Goal: Information Seeking & Learning: Learn about a topic

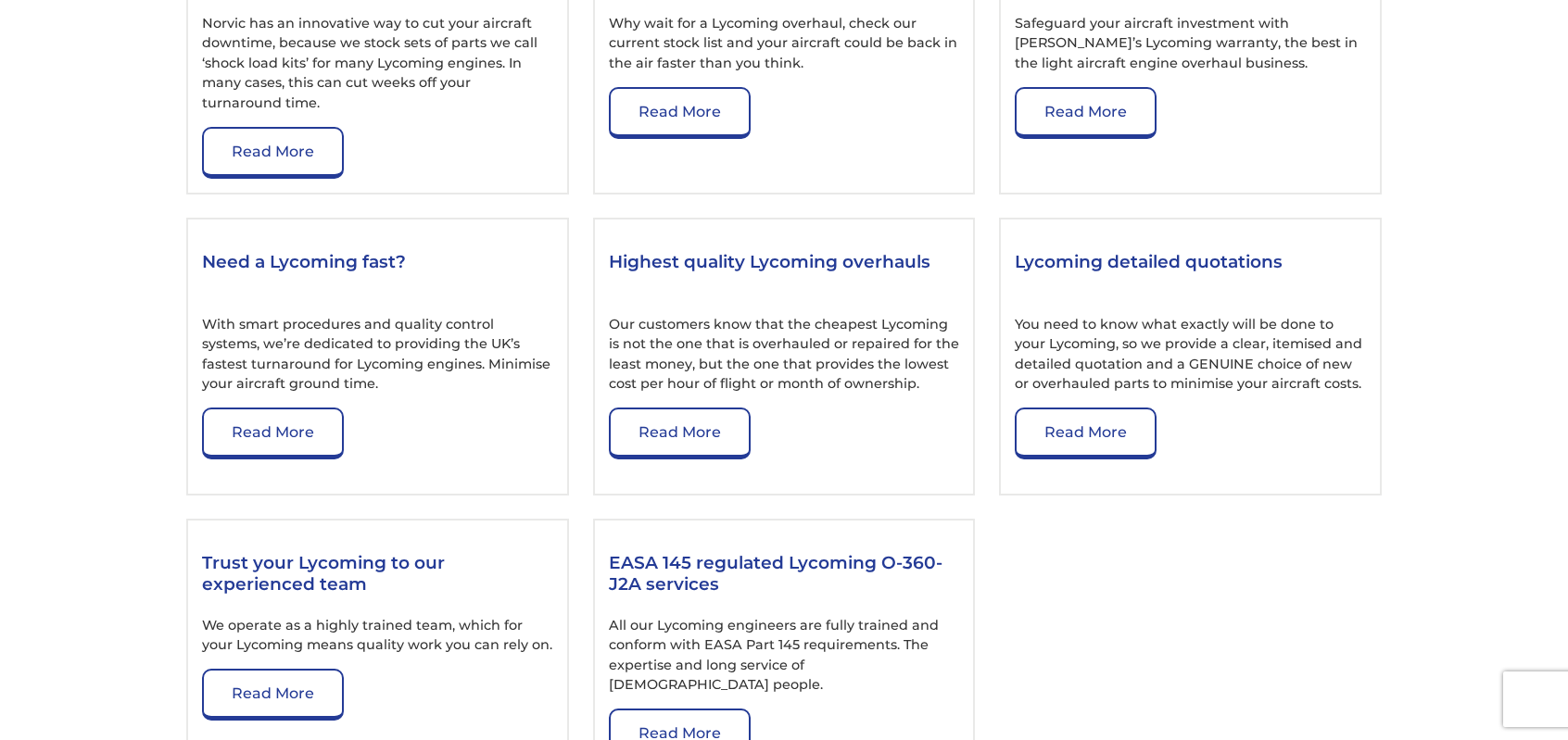
scroll to position [2687, 0]
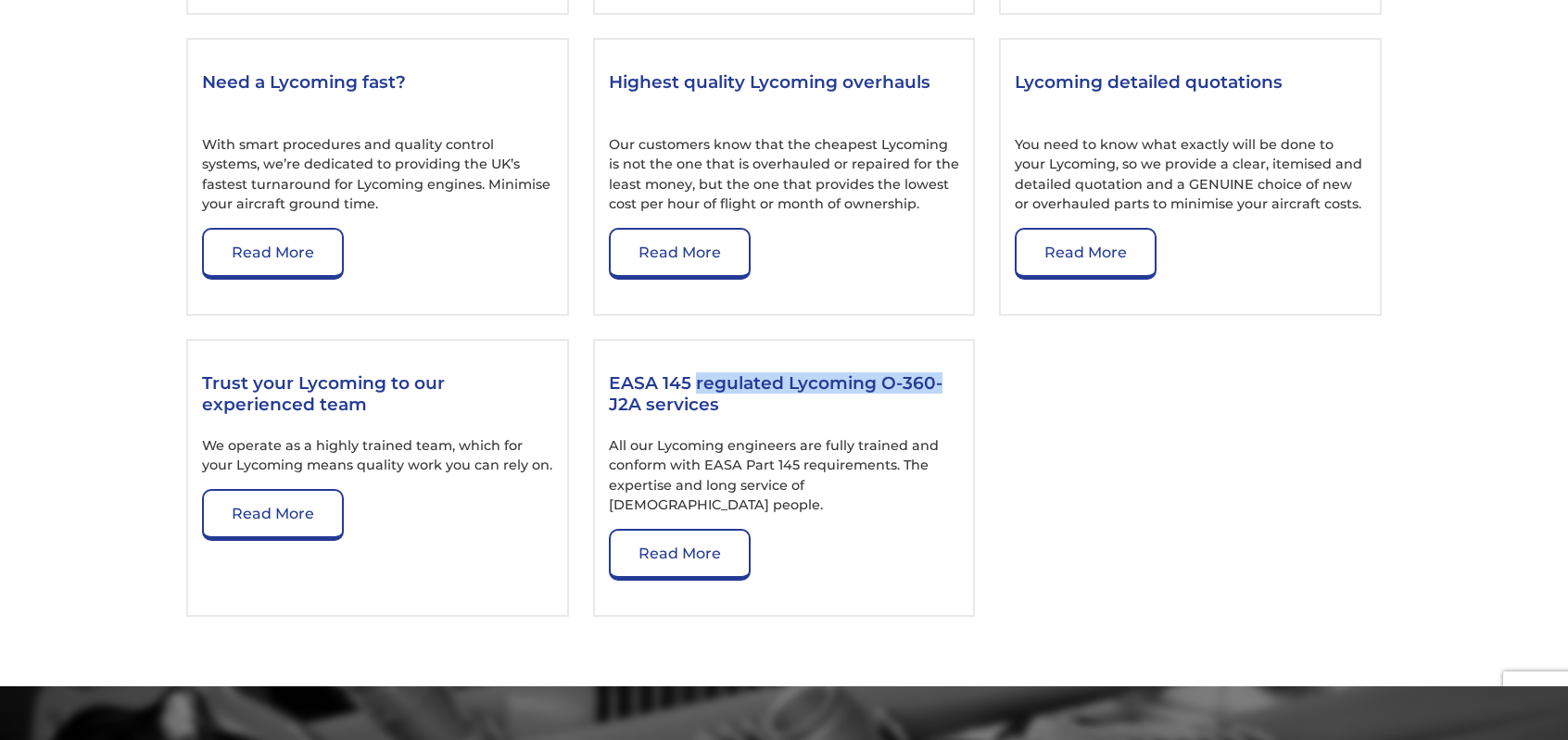
drag, startPoint x: 696, startPoint y: 393, endPoint x: 593, endPoint y: 398, distance: 103.1
click at [593, 398] on div "EASA 145 regulated Lycoming O-360-J2A services All our Lycoming engineers are f…" at bounding box center [784, 478] width 383 height 278
click at [683, 546] on link "Read More" at bounding box center [679, 555] width 142 height 52
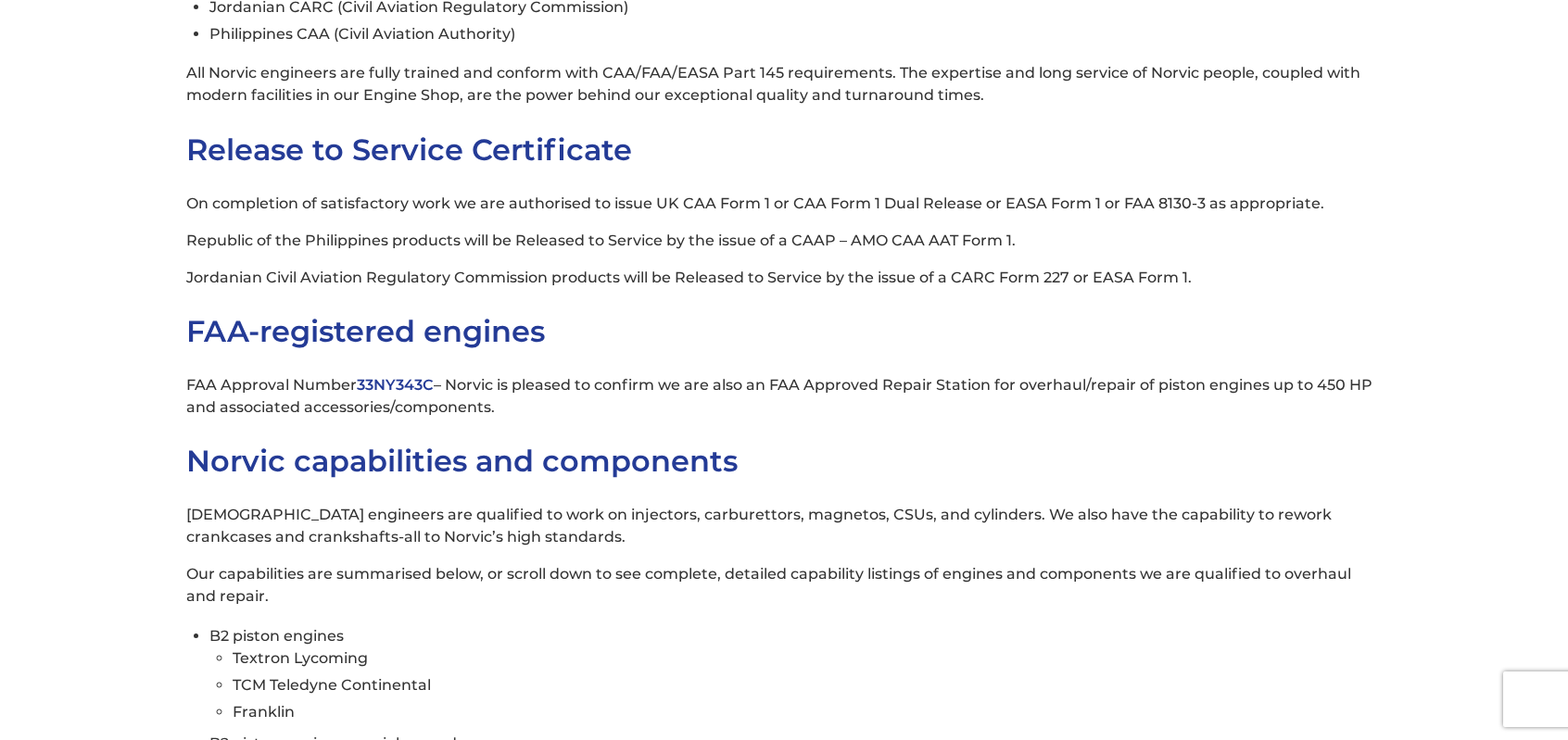
scroll to position [927, 0]
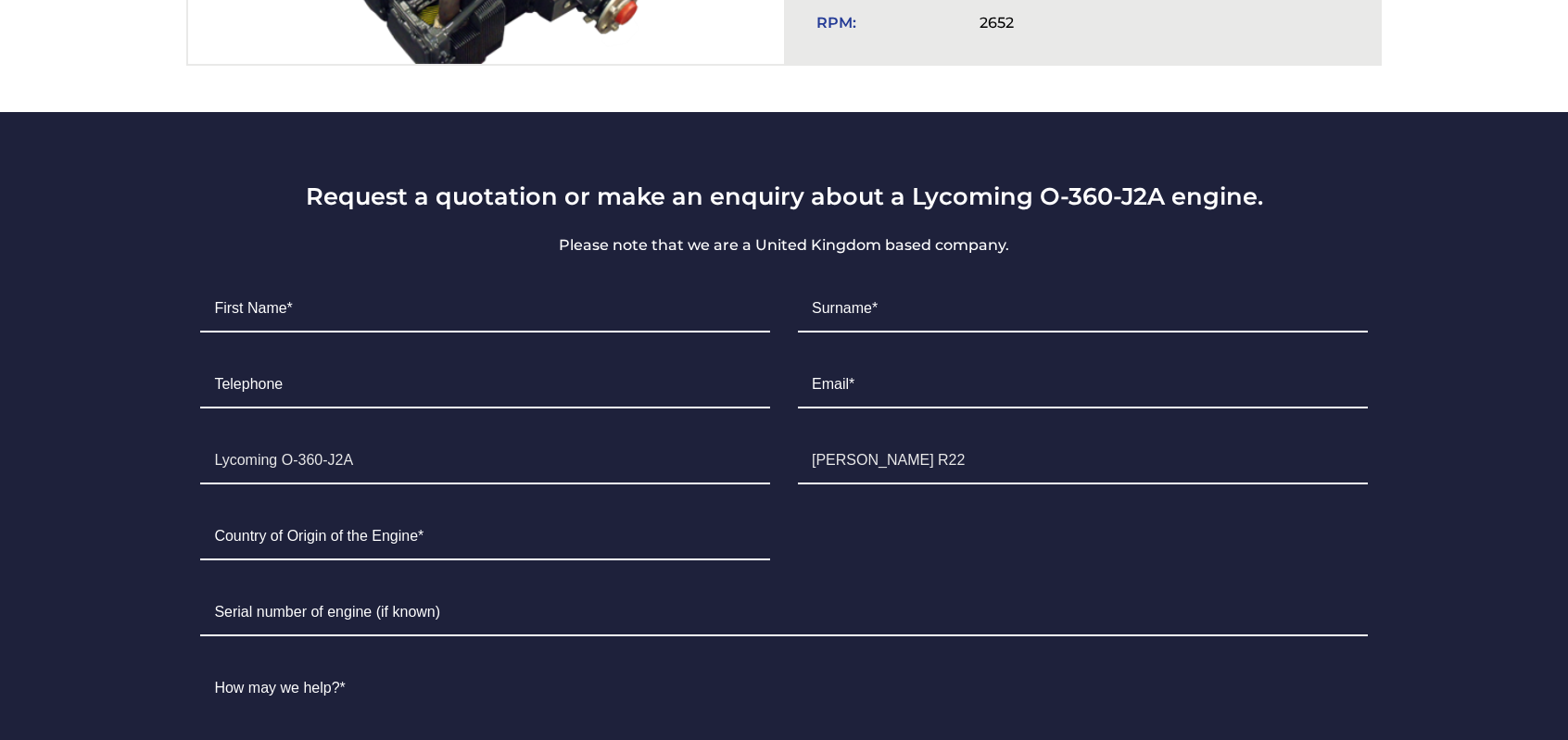
scroll to position [556, 0]
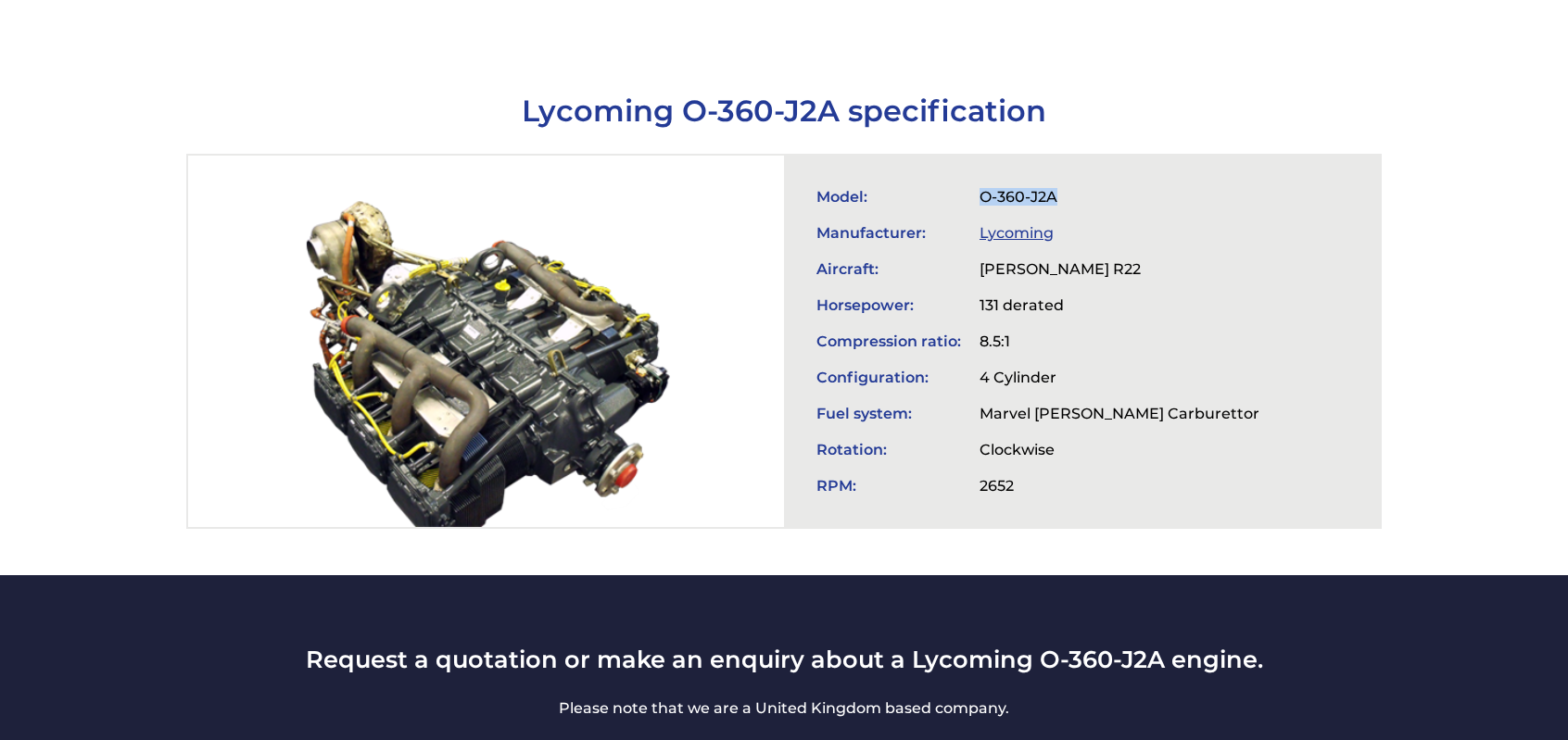
drag, startPoint x: 1075, startPoint y: 179, endPoint x: 930, endPoint y: 196, distance: 146.0
click at [930, 196] on tr "Model: O-360-J2A" at bounding box center [1038, 197] width 461 height 36
copy tr "O-360-J2A"
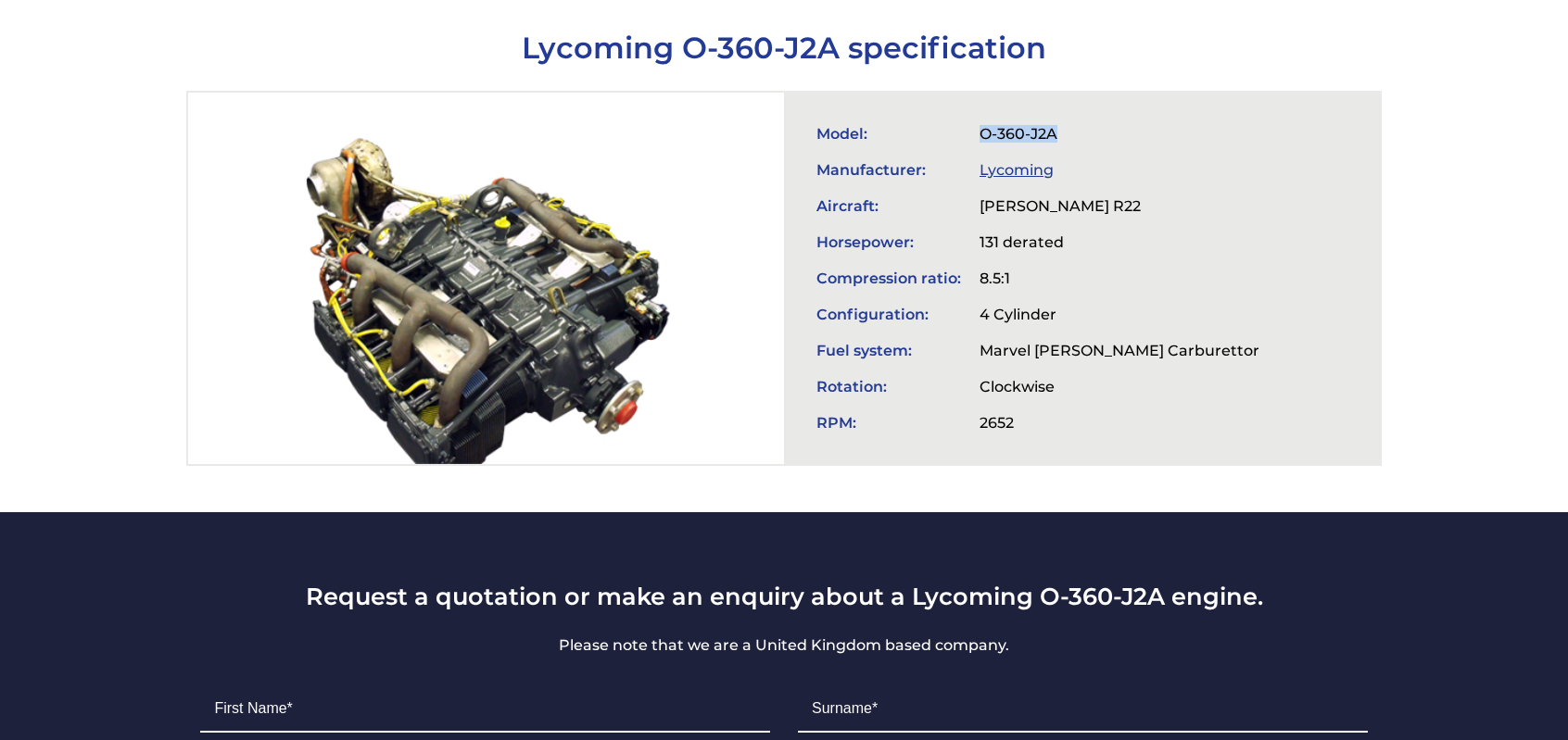
scroll to position [648, 0]
